Goal: Transaction & Acquisition: Book appointment/travel/reservation

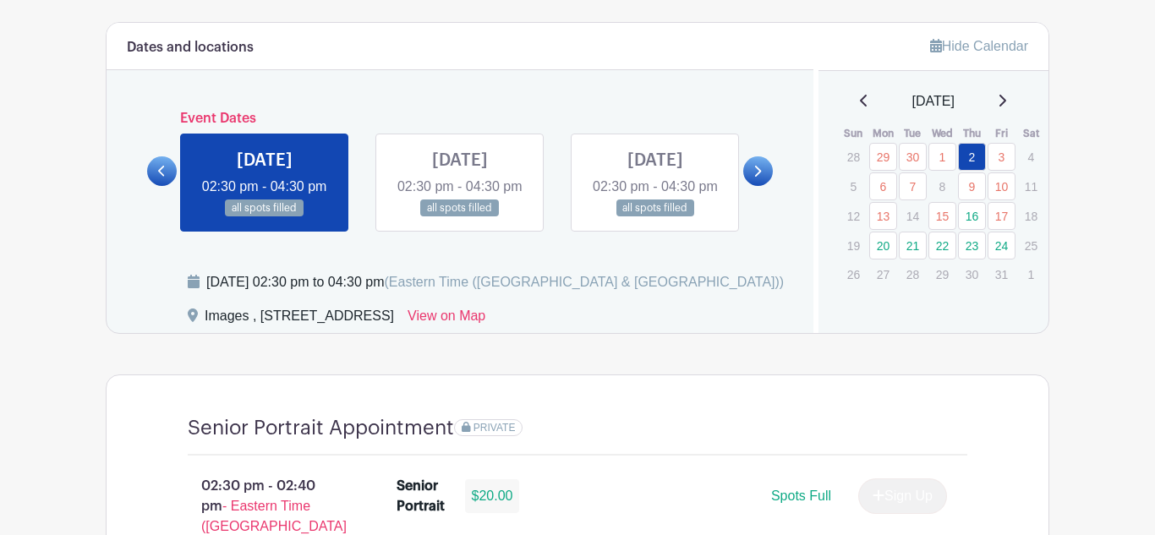
scroll to position [914, 0]
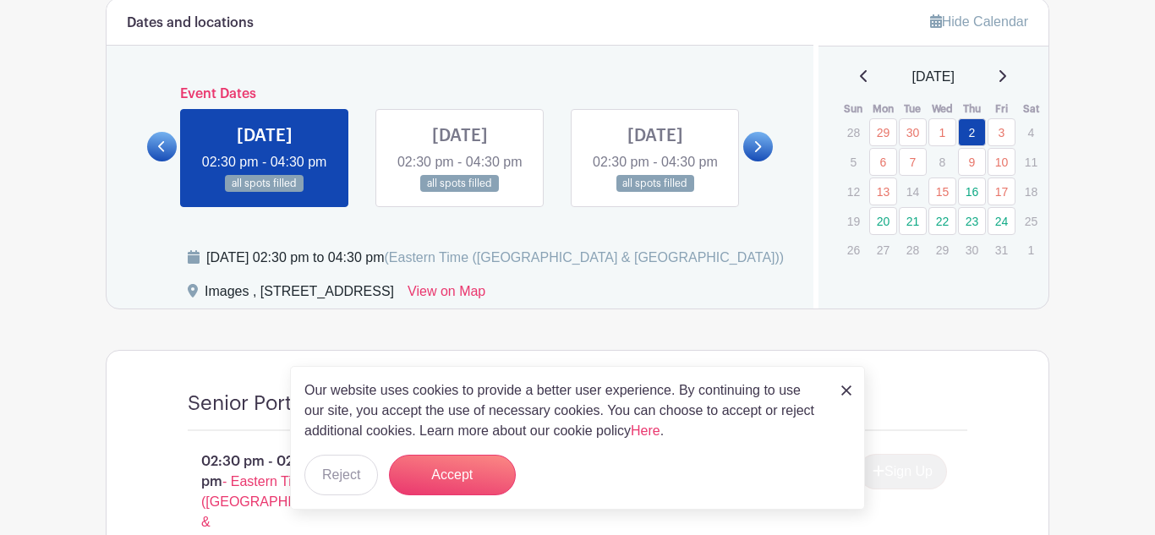
click at [859, 393] on div "Our website uses cookies to provide a better user experience. By continuing to …" at bounding box center [577, 438] width 575 height 144
click at [970, 195] on link "16" at bounding box center [972, 192] width 28 height 28
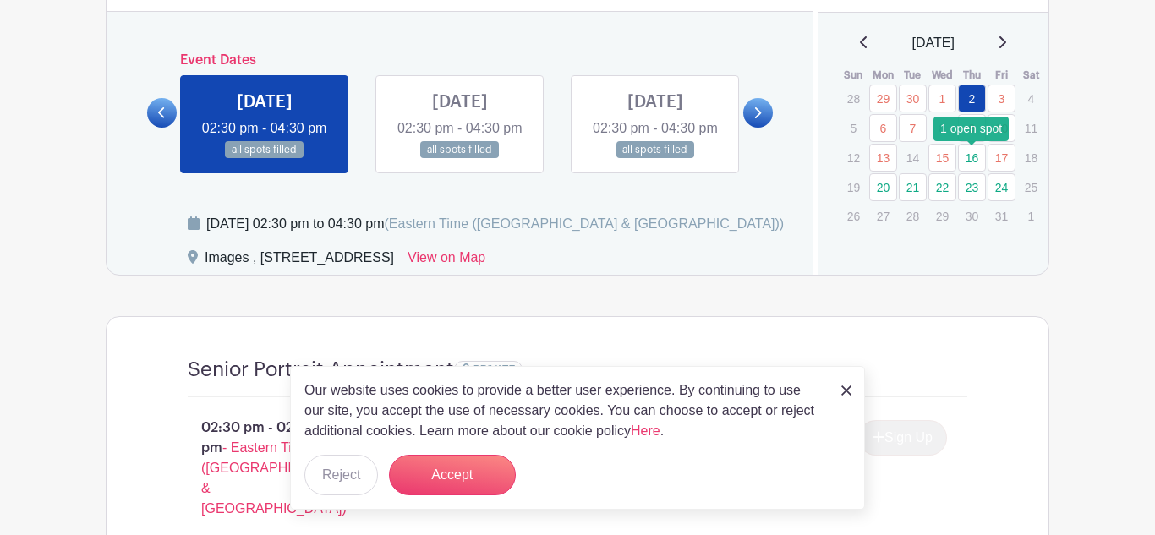
click at [847, 397] on link at bounding box center [847, 390] width 10 height 20
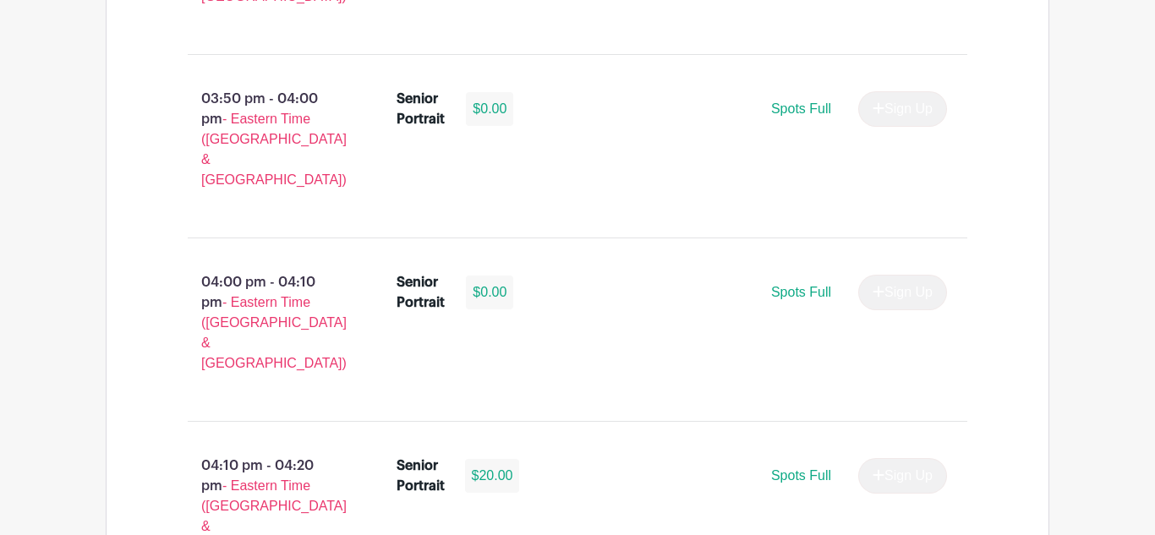
scroll to position [2715, 0]
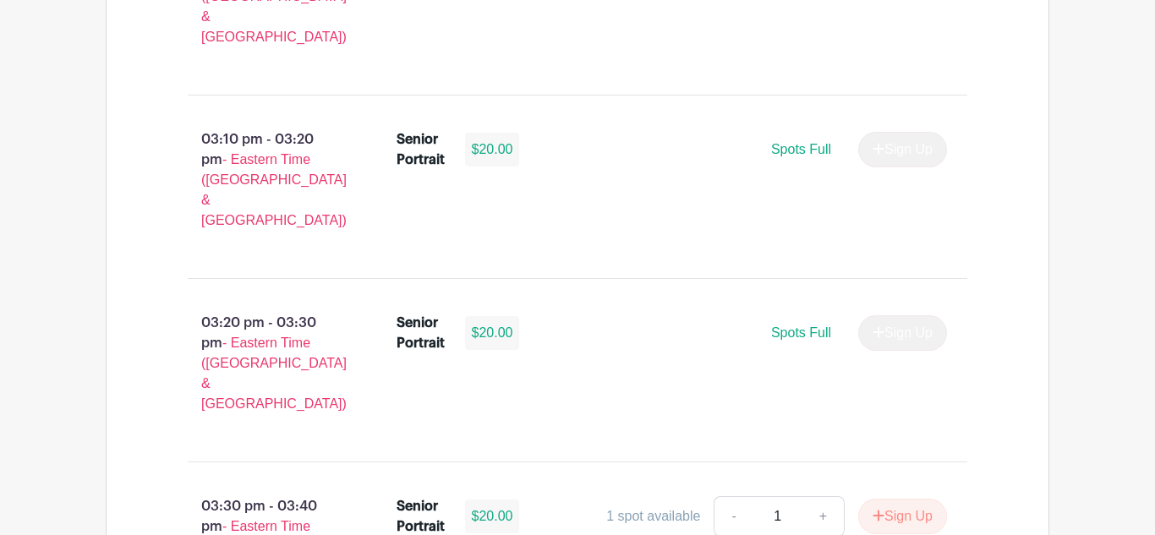
click at [1106, 288] on main "Log In Sign Up for Free Images Class of '26 Senior Portrait Appointment In-Stud…" at bounding box center [577, 14] width 1155 height 3969
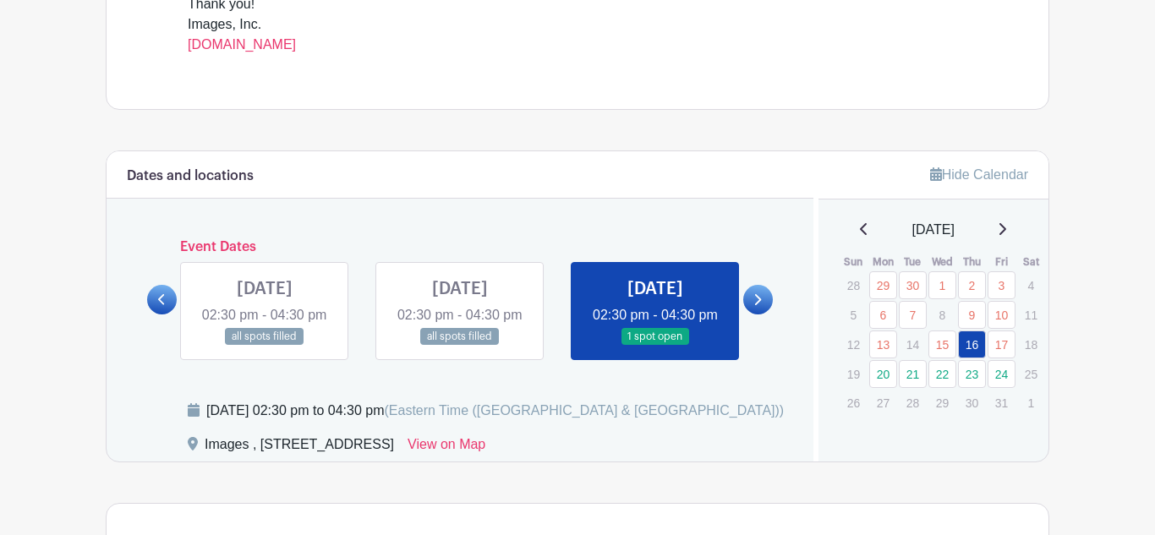
scroll to position [778, 0]
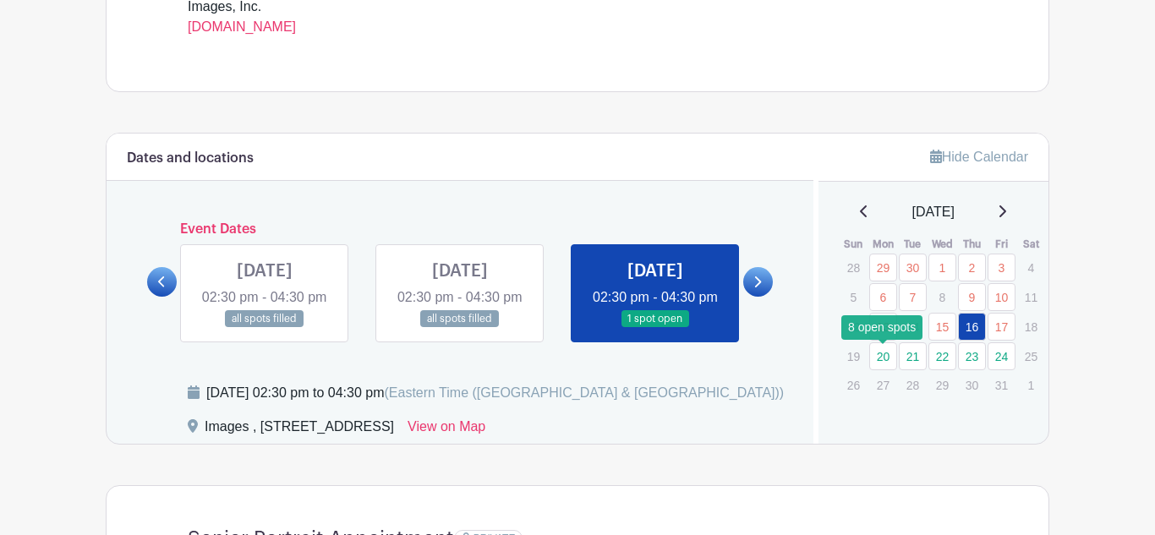
click at [879, 360] on link "20" at bounding box center [884, 357] width 28 height 28
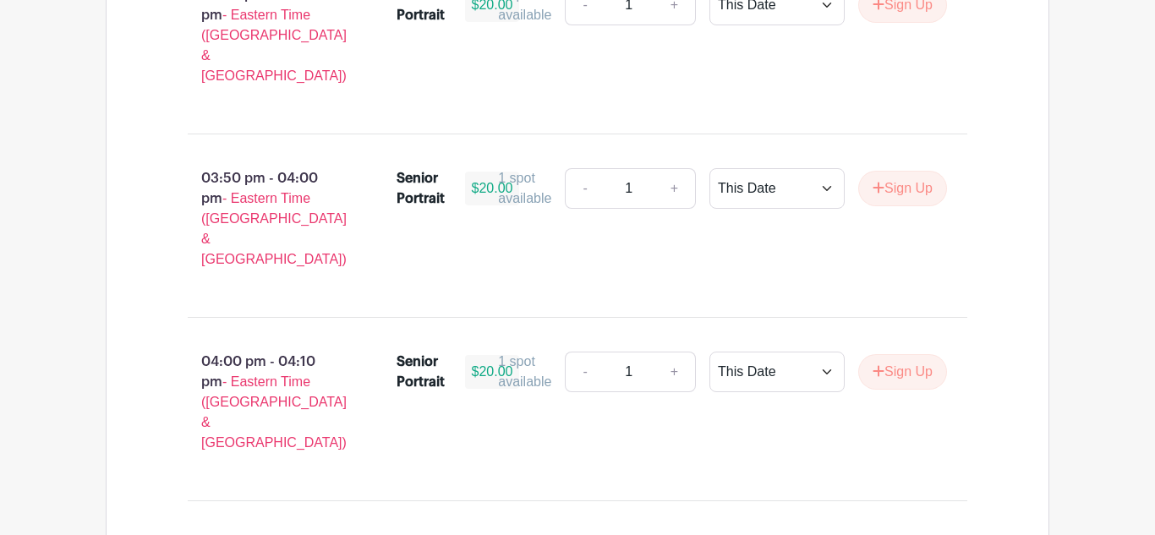
scroll to position [2678, 0]
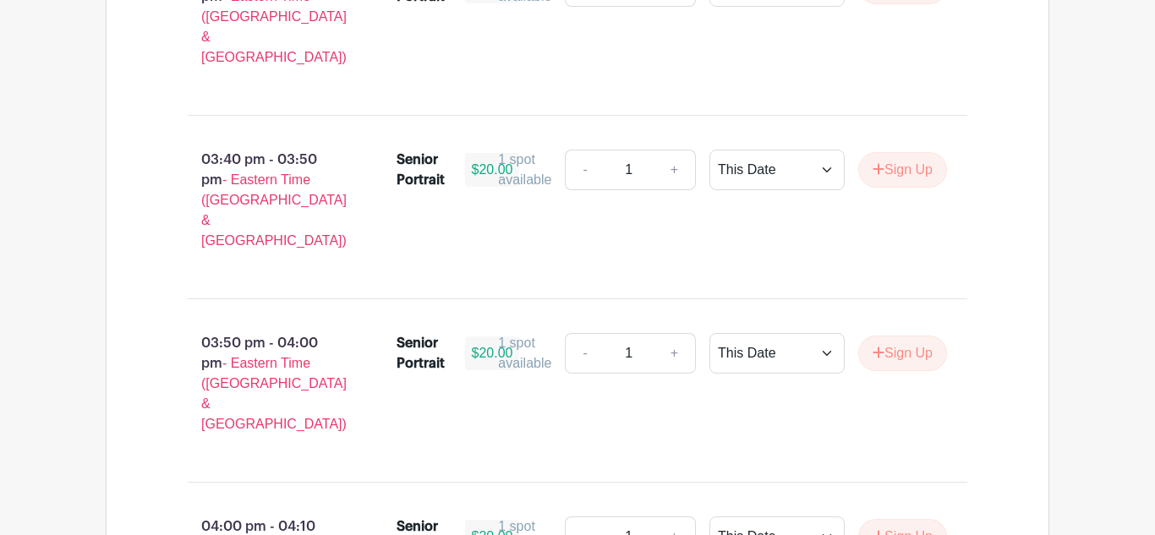
scroll to position [2503, 0]
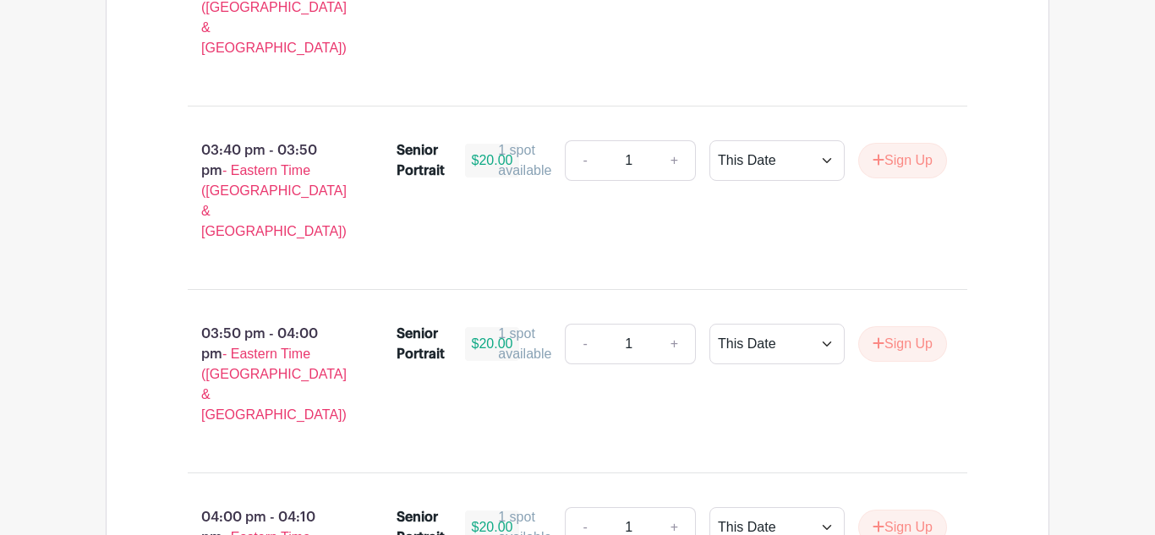
scroll to position [2544, 0]
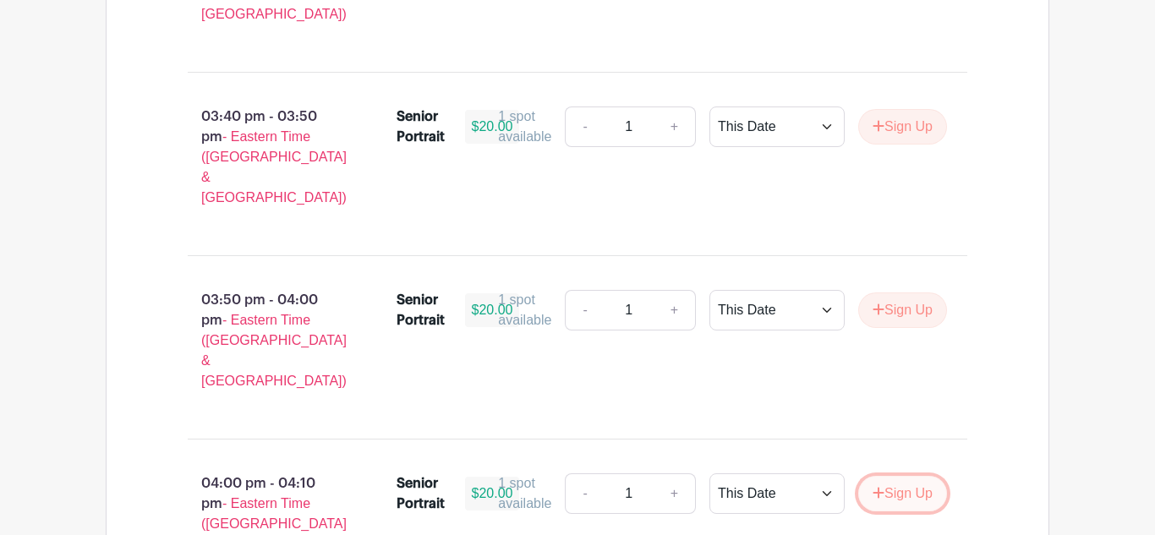
click at [900, 476] on button "Sign Up" at bounding box center [903, 494] width 89 height 36
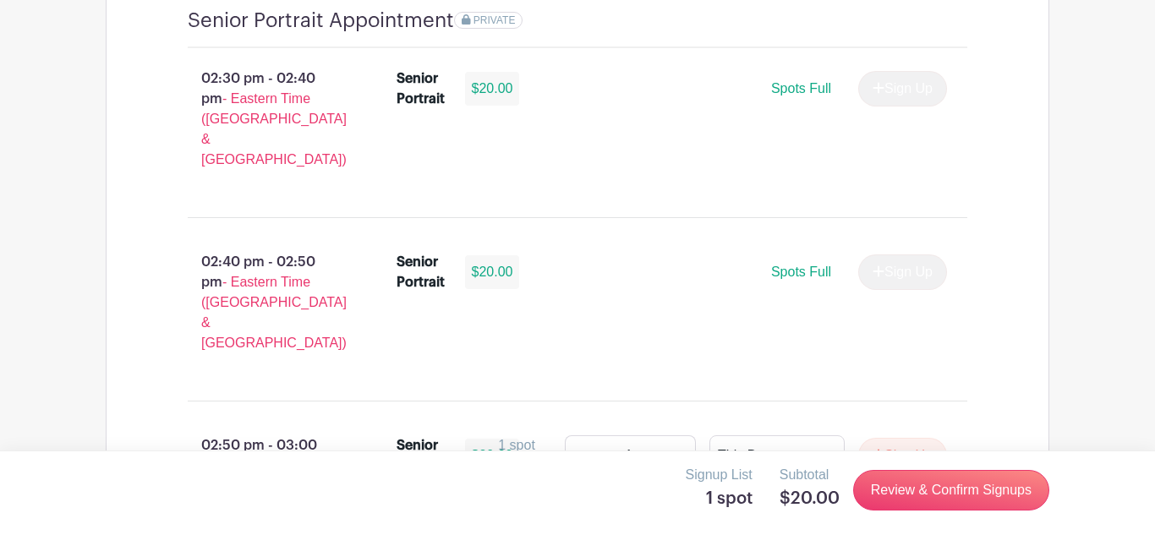
scroll to position [1298, 0]
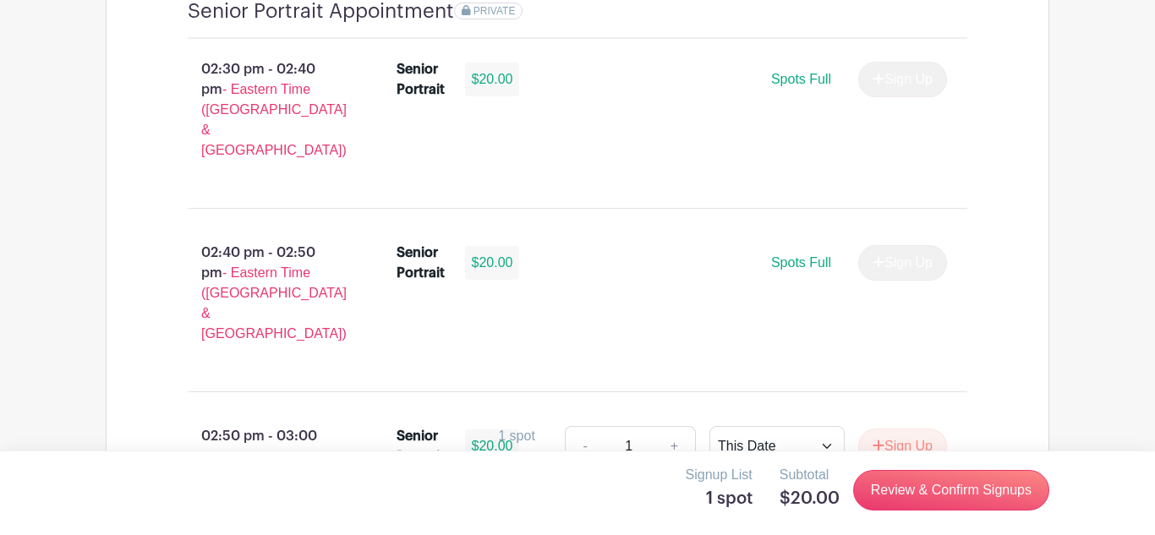
scroll to position [1305, 0]
click at [1116, 510] on div "Signup List 1 spot Subtotal $20.00 Review & Confirm Signups" at bounding box center [577, 493] width 1155 height 85
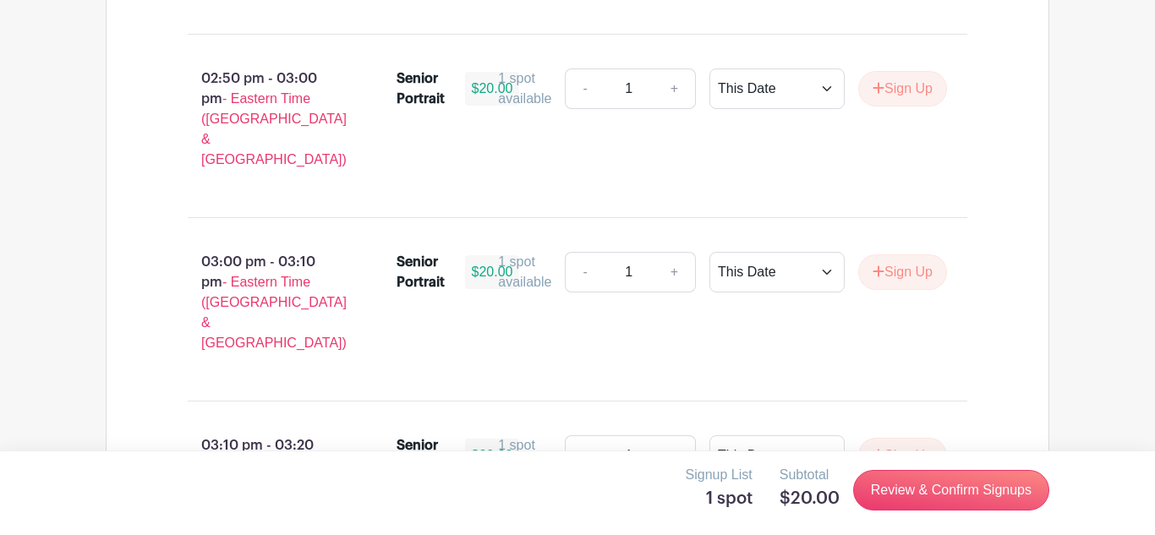
scroll to position [1665, 0]
click at [0, 403] on main "Log In Sign Up for Free Images Class of '26 Senior Portrait Appointment In-Stud…" at bounding box center [577, 319] width 1155 height 3969
click at [0, 399] on main "Log In Sign Up for Free Images Class of '26 Senior Portrait Appointment In-Stud…" at bounding box center [577, 319] width 1155 height 3969
